Goal: Complete application form: Complete application form

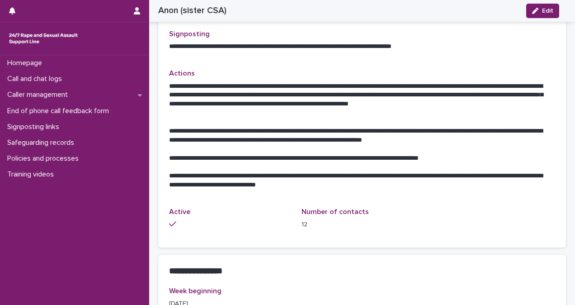
scroll to position [424, 0]
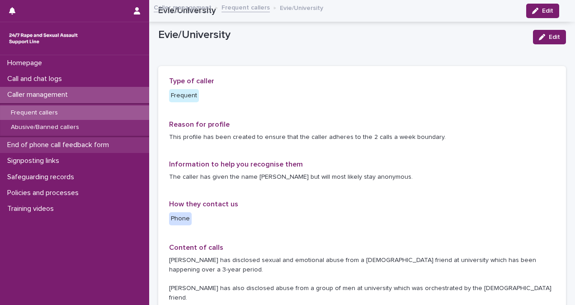
scroll to position [424, 0]
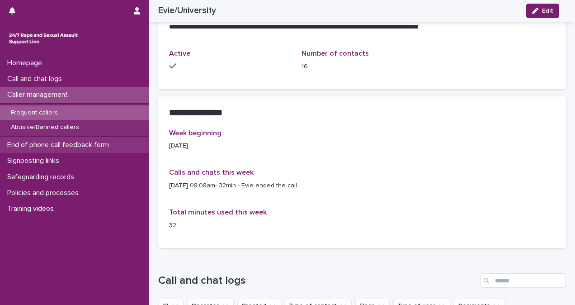
click at [99, 147] on p "End of phone call feedback form" at bounding box center [60, 145] width 113 height 9
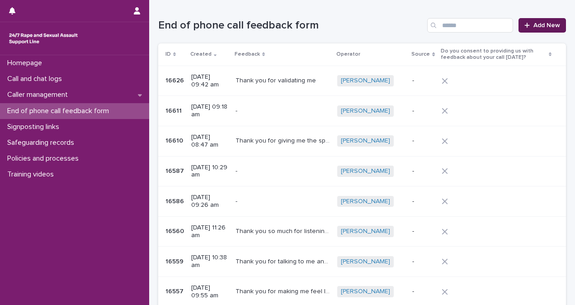
click at [540, 26] on span "Add New" at bounding box center [546, 25] width 27 height 6
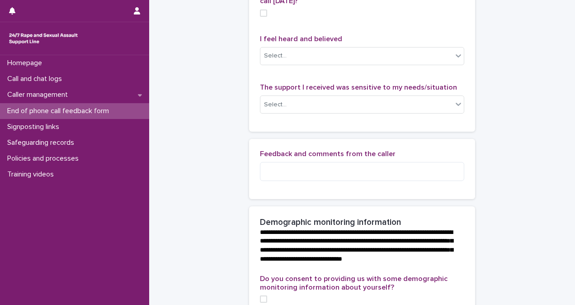
scroll to position [105, 0]
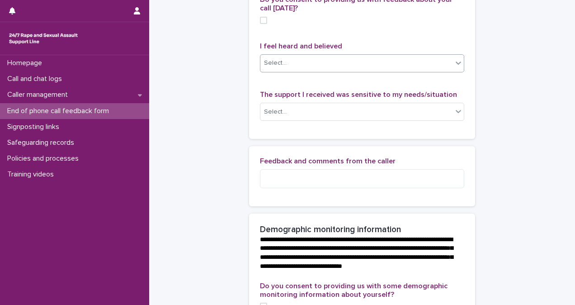
click at [447, 71] on div "Select..." at bounding box center [356, 63] width 192 height 15
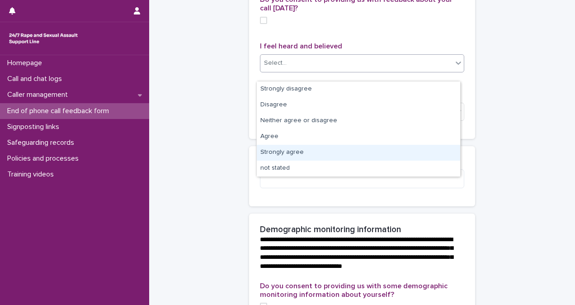
click at [424, 146] on div "Strongly agree" at bounding box center [358, 153] width 203 height 16
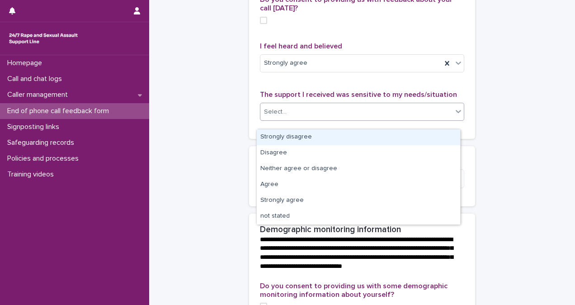
click at [428, 121] on div "Select..." at bounding box center [362, 112] width 204 height 18
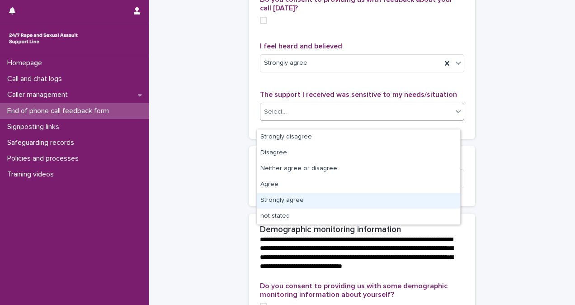
click at [423, 195] on div "Strongly agree" at bounding box center [358, 201] width 203 height 16
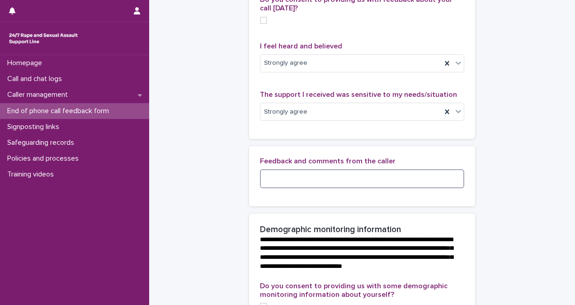
click at [418, 183] on textarea at bounding box center [362, 178] width 204 height 19
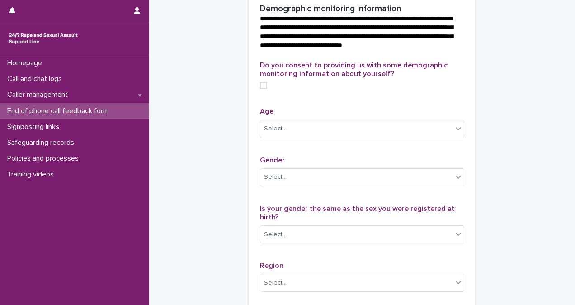
scroll to position [324, 0]
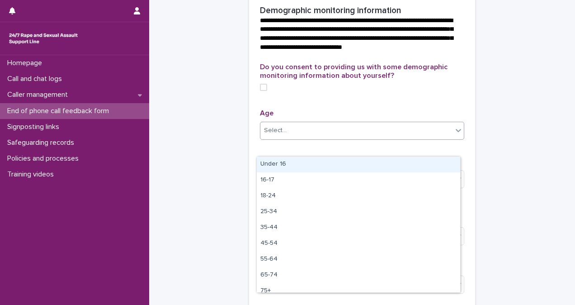
click at [413, 138] on div "Select..." at bounding box center [356, 130] width 192 height 15
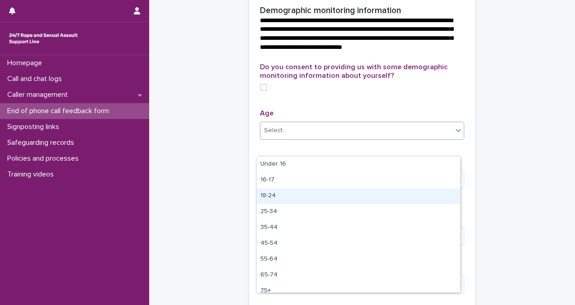
click at [432, 189] on div "18-24" at bounding box center [358, 196] width 203 height 16
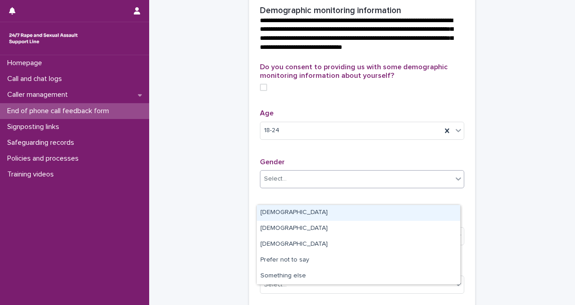
click at [432, 186] on div "Select..." at bounding box center [356, 178] width 192 height 15
click at [423, 208] on div "Female" at bounding box center [358, 213] width 203 height 16
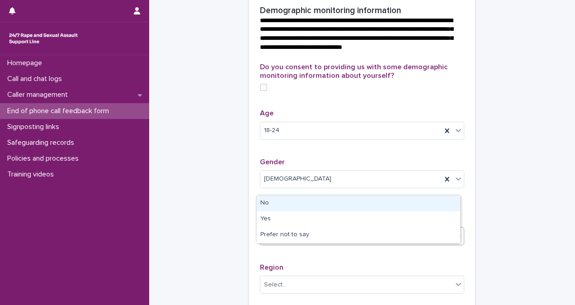
click at [409, 244] on div "Select..." at bounding box center [356, 236] width 192 height 15
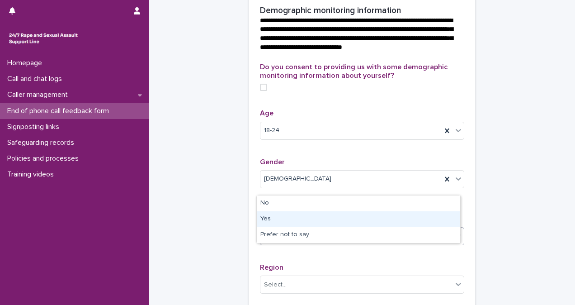
click at [406, 218] on div "Yes" at bounding box center [358, 219] width 203 height 16
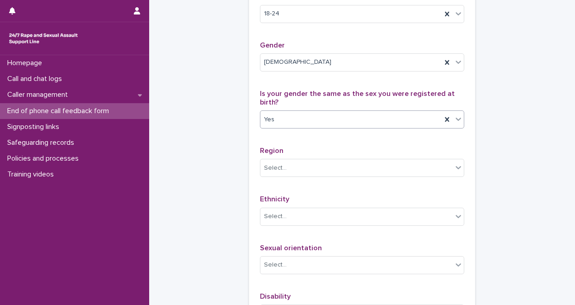
scroll to position [447, 0]
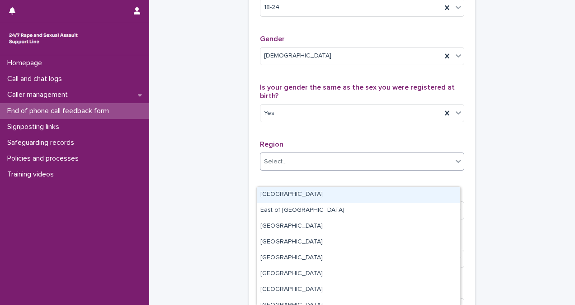
click at [405, 169] on div "Select..." at bounding box center [356, 161] width 192 height 15
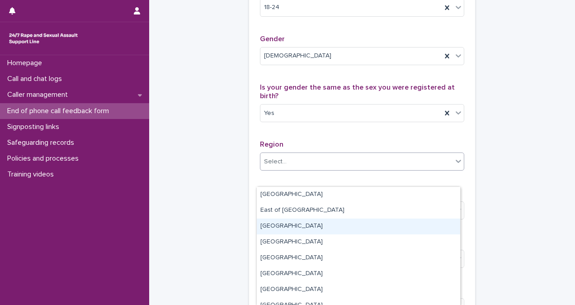
click at [400, 221] on div "Greater London" at bounding box center [358, 226] width 203 height 16
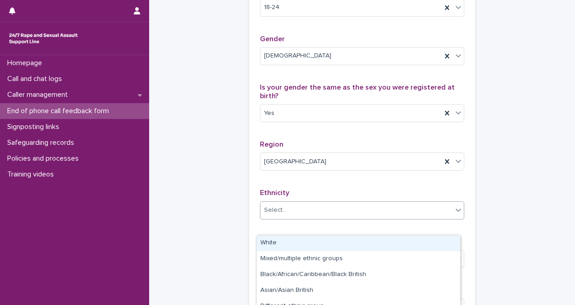
click at [400, 217] on div "Select..." at bounding box center [356, 210] width 192 height 15
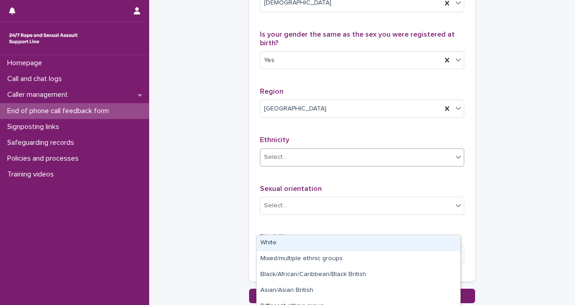
scroll to position [498, 0]
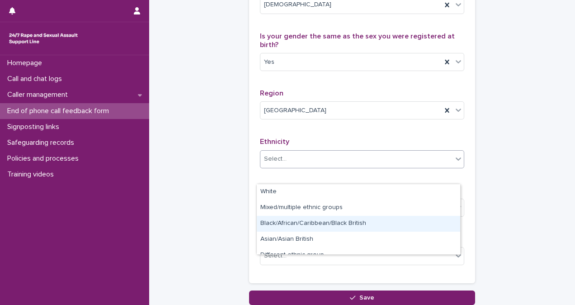
click at [426, 222] on div "Black/African/Caribbean/Black British" at bounding box center [358, 224] width 203 height 16
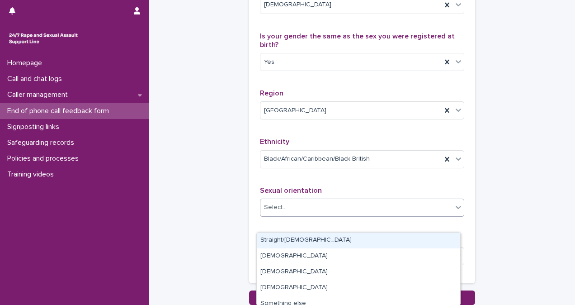
click at [416, 215] on div "Select..." at bounding box center [356, 207] width 192 height 15
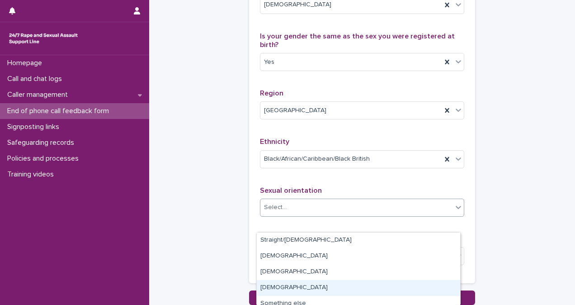
click at [290, 284] on div "Bisexual" at bounding box center [358, 288] width 203 height 16
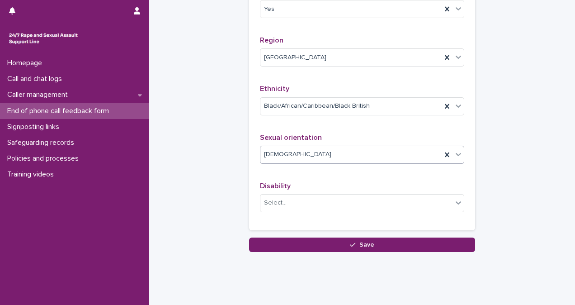
scroll to position [549, 0]
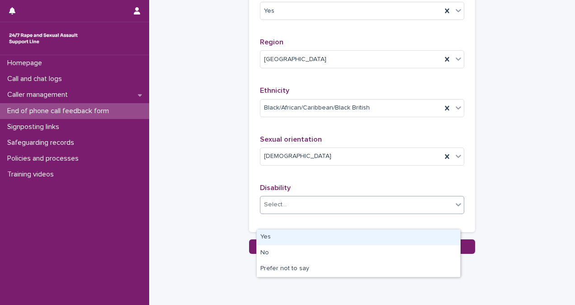
click at [454, 209] on icon at bounding box center [458, 204] width 9 height 9
click at [432, 234] on div "Yes" at bounding box center [358, 237] width 203 height 16
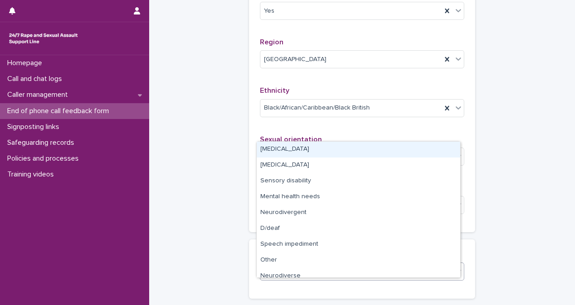
click at [456, 273] on icon at bounding box center [458, 270] width 5 height 3
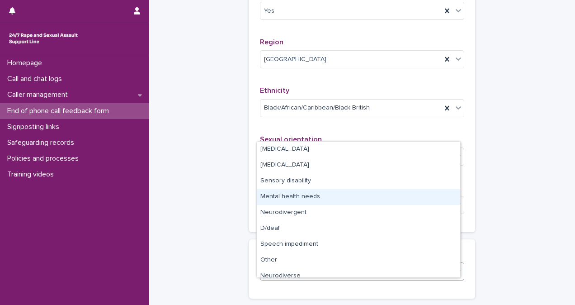
click at [378, 198] on div "Mental health needs" at bounding box center [358, 197] width 203 height 16
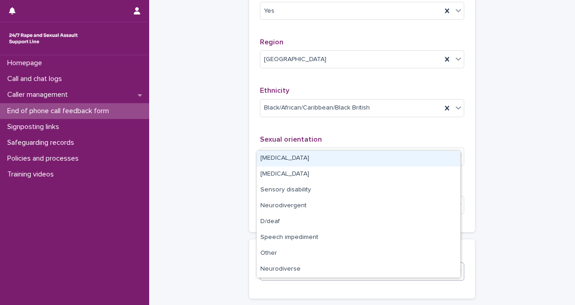
click at [379, 279] on div "Mental health needs" at bounding box center [350, 272] width 181 height 16
click at [325, 153] on div "Physical disability" at bounding box center [358, 159] width 203 height 16
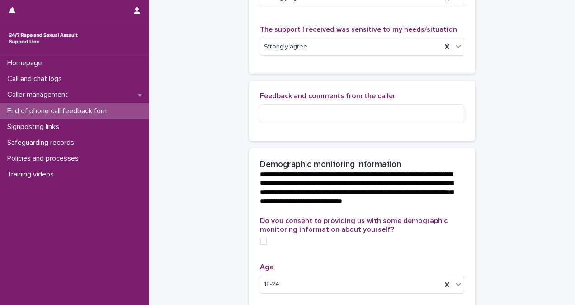
scroll to position [180, 0]
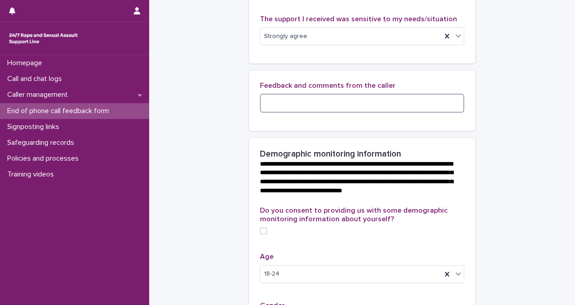
click at [305, 113] on textarea at bounding box center [362, 103] width 204 height 19
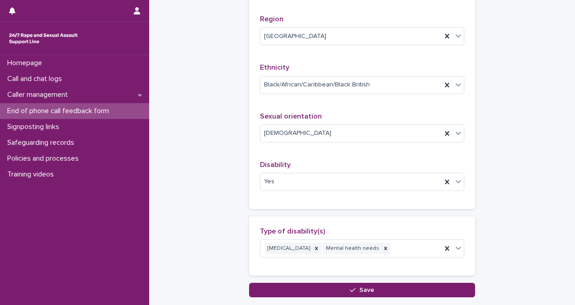
scroll to position [650, 0]
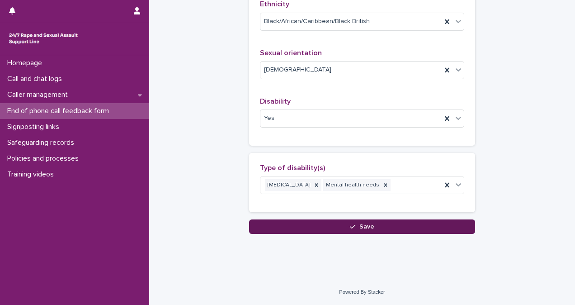
type textarea "**********"
click at [382, 221] on button "Save" at bounding box center [362, 226] width 226 height 14
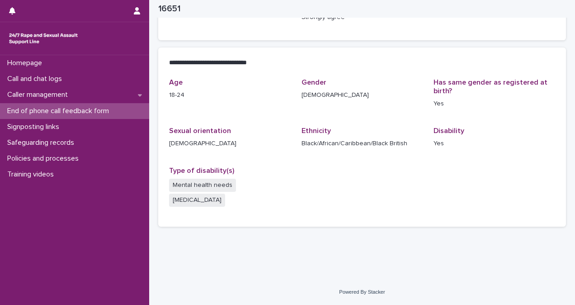
scroll to position [182, 0]
